Goal: Task Accomplishment & Management: Use online tool/utility

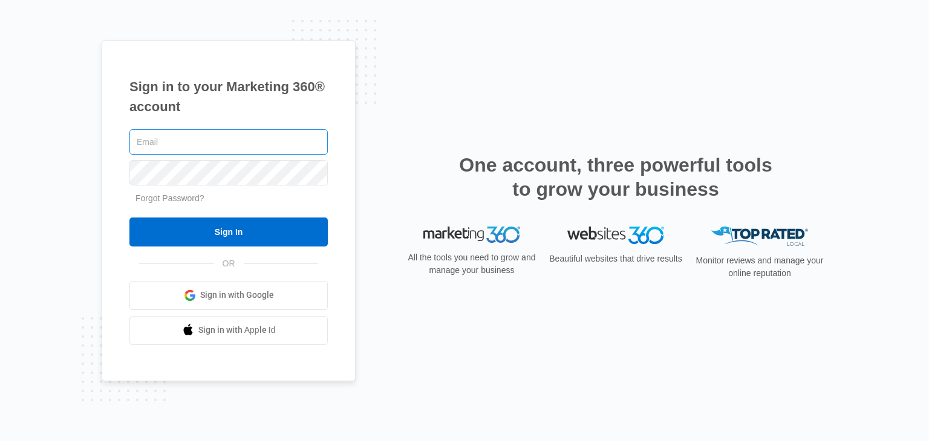
click at [198, 141] on input "text" at bounding box center [228, 141] width 198 height 25
type input "[EMAIL_ADDRESS][DOMAIN_NAME]"
click at [272, 296] on span "Sign in with Google" at bounding box center [237, 295] width 74 height 13
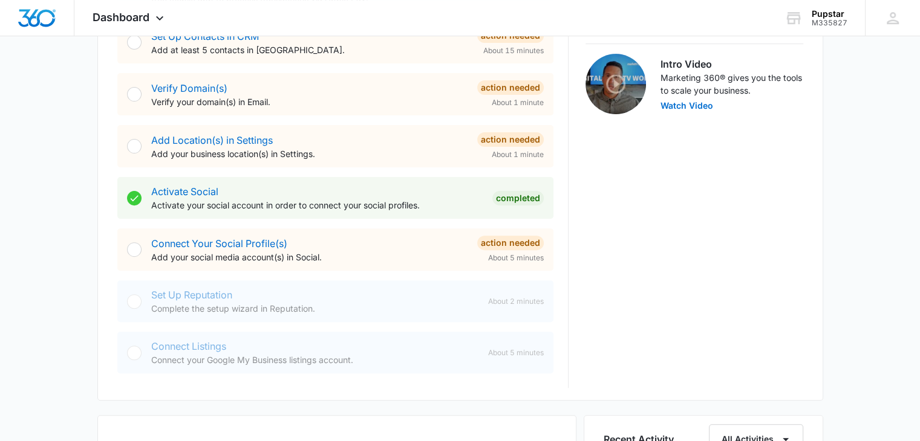
scroll to position [377, 0]
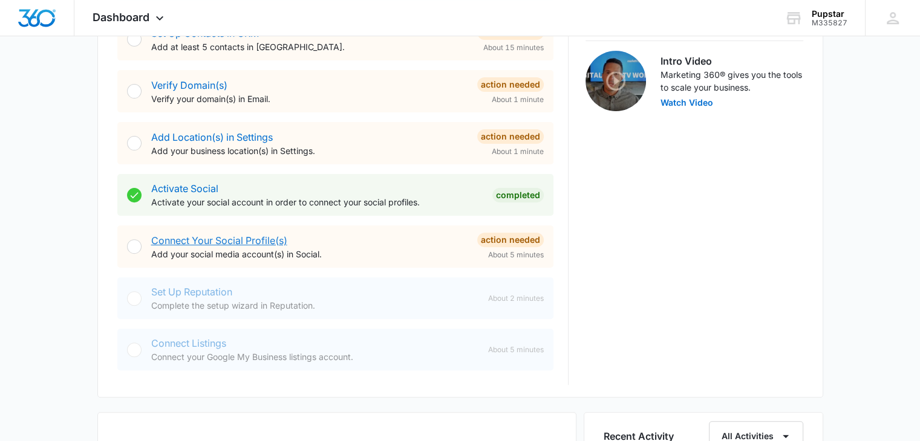
click at [227, 236] on link "Connect Your Social Profile(s)" at bounding box center [219, 241] width 136 height 12
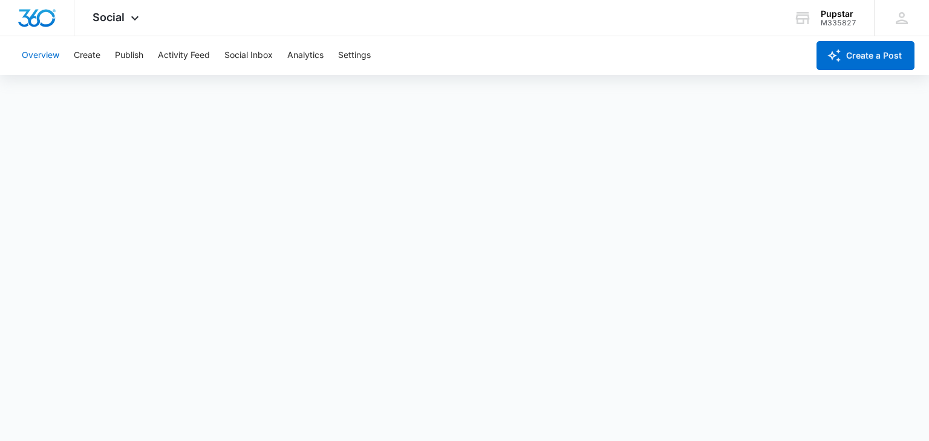
click at [36, 49] on button "Overview" at bounding box center [40, 55] width 37 height 39
